Goal: Information Seeking & Learning: Learn about a topic

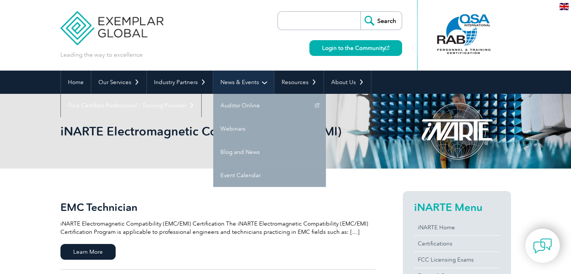
click at [239, 83] on link "News & Events" at bounding box center [243, 82] width 61 height 23
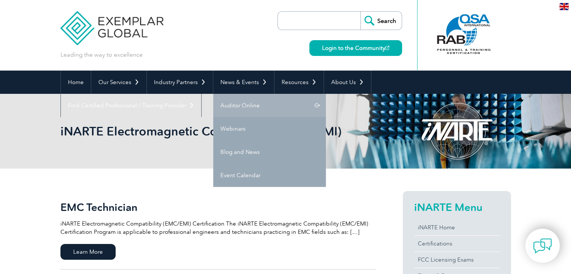
click at [249, 107] on link "Auditor Online" at bounding box center [269, 105] width 113 height 23
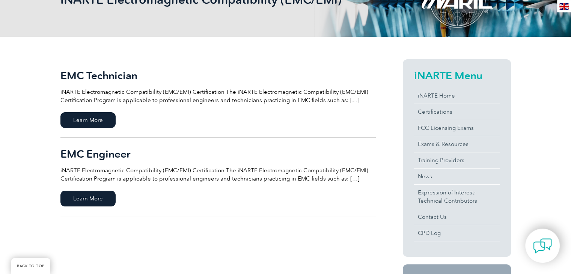
scroll to position [150, 0]
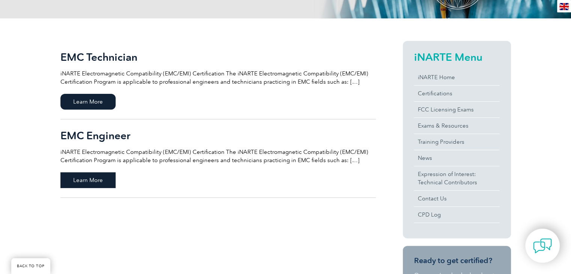
click at [84, 176] on span "Learn More" at bounding box center [87, 180] width 55 height 16
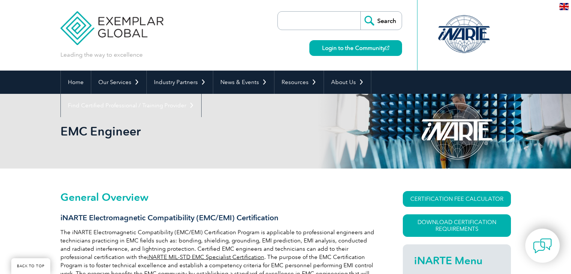
scroll to position [105, 0]
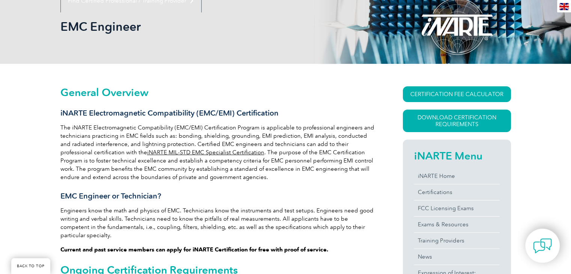
click at [449, 92] on link "CERTIFICATION FEE CALCULATOR" at bounding box center [457, 94] width 108 height 16
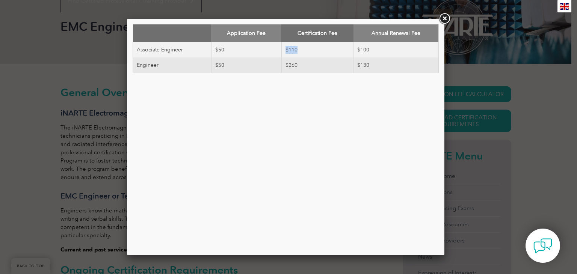
drag, startPoint x: 301, startPoint y: 49, endPoint x: 284, endPoint y: 51, distance: 17.1
click at [284, 51] on td "$110" at bounding box center [317, 49] width 72 height 15
drag, startPoint x: 368, startPoint y: 49, endPoint x: 333, endPoint y: 45, distance: 35.5
click at [333, 45] on tr "Associate Engineer $50 $110 $100" at bounding box center [286, 49] width 306 height 15
click at [299, 122] on div "Application Fee Certification Fee Annual Renewal Fee Associate Engineer $50 $11…" at bounding box center [286, 136] width 306 height 225
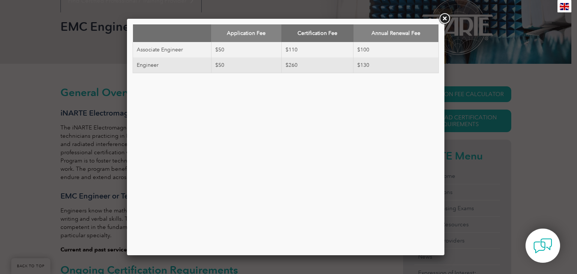
click at [67, 151] on div "Application Fee Certification Fee Annual Renewal Fee Associate Engineer $50 $11…" at bounding box center [288, 137] width 577 height 274
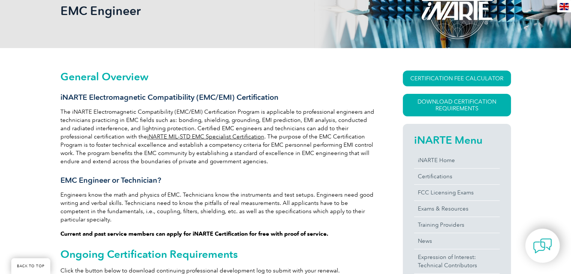
scroll to position [142, 0]
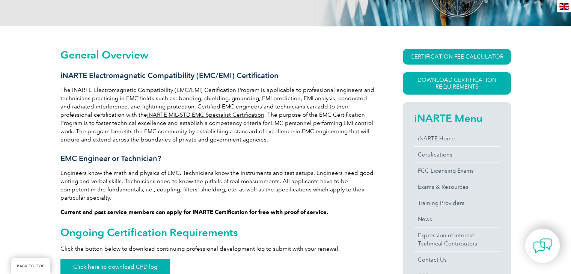
click at [131, 260] on link "Click here to download CPD log" at bounding box center [115, 267] width 110 height 16
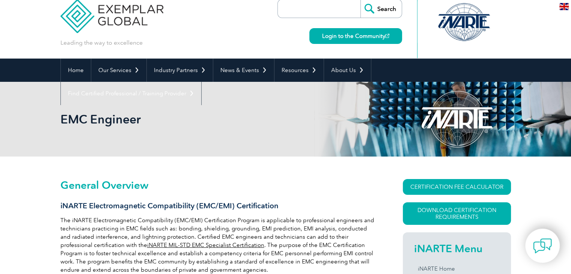
scroll to position [0, 0]
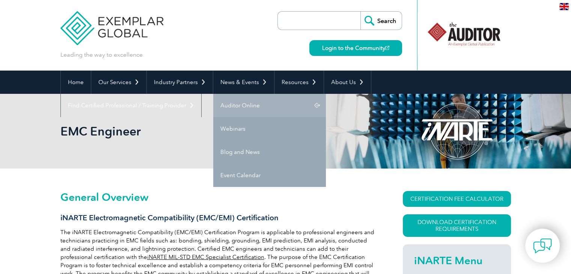
click at [241, 102] on link "Auditor Online" at bounding box center [269, 105] width 113 height 23
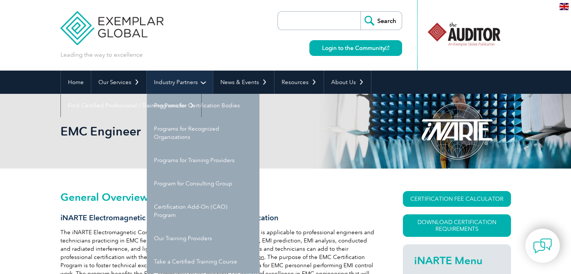
click at [193, 81] on link "Industry Partners" at bounding box center [180, 82] width 66 height 23
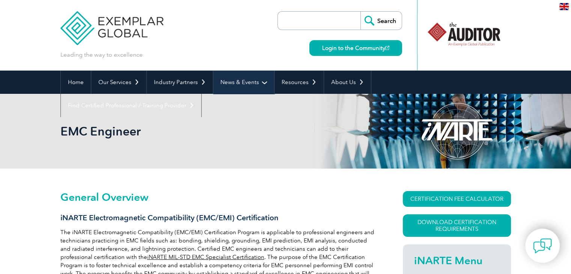
click at [237, 77] on link "News & Events" at bounding box center [243, 82] width 61 height 23
click at [0, 0] on link "Webinars" at bounding box center [0, 0] width 0 height 0
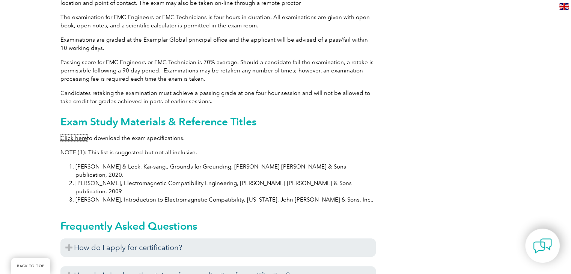
scroll to position [788, 0]
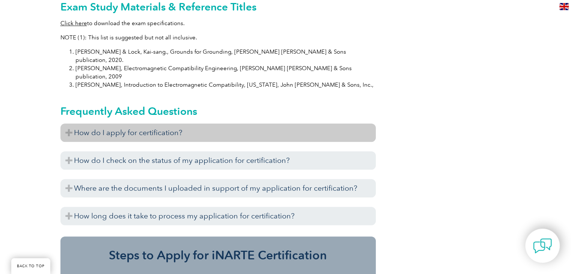
click at [77, 124] on h3 "How do I apply for certification?" at bounding box center [217, 133] width 315 height 18
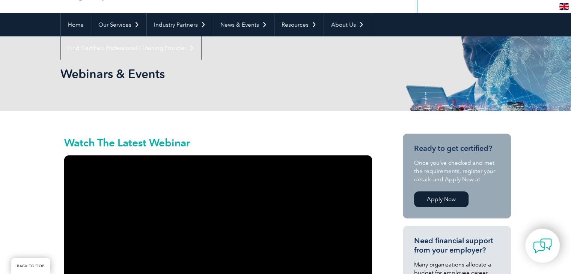
scroll to position [150, 0]
